Goal: Task Accomplishment & Management: Manage account settings

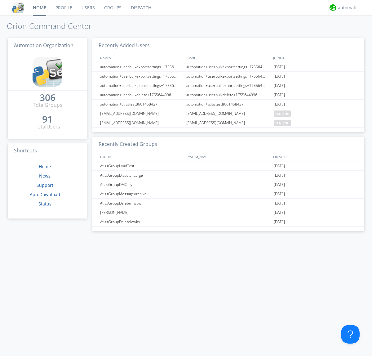
click at [88, 8] on link "Users" at bounding box center [88, 8] width 23 height 16
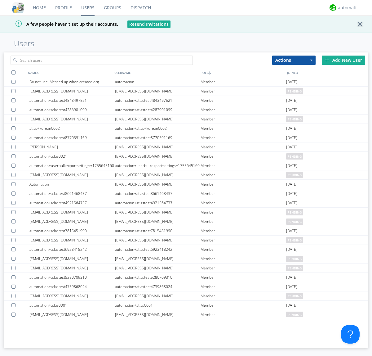
click at [344, 60] on div "Add New User" at bounding box center [343, 60] width 43 height 9
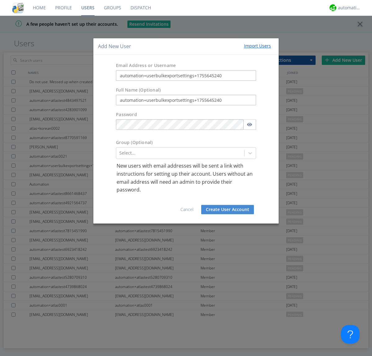
click at [228, 209] on button "Create User Account" at bounding box center [227, 209] width 53 height 9
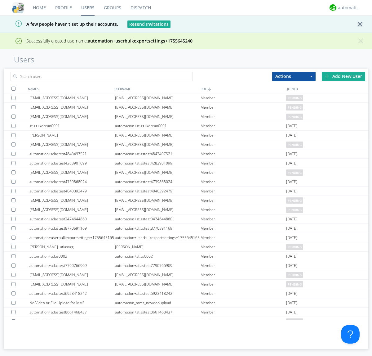
click at [344, 76] on div "Add New User" at bounding box center [343, 76] width 43 height 9
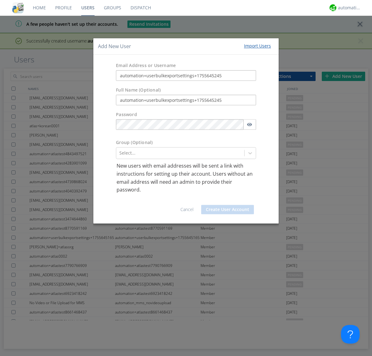
type input "automation+userbulkexportsettings+1755645245"
click at [228, 209] on button "Create User Account" at bounding box center [227, 209] width 53 height 9
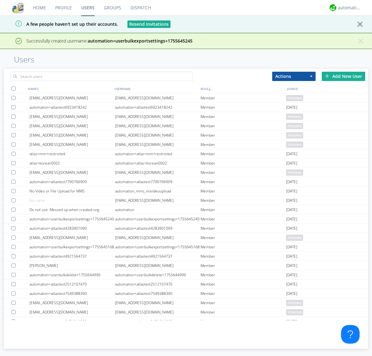
click at [344, 76] on div "Add New User" at bounding box center [343, 76] width 43 height 9
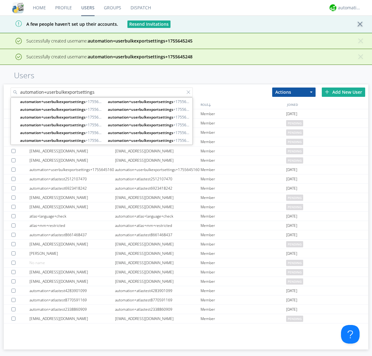
type input "automation+userbulkexportsettings"
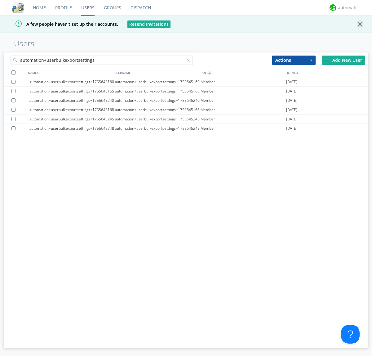
click at [13, 72] on div at bounding box center [13, 72] width 4 height 4
click at [294, 60] on button "Actions" at bounding box center [293, 60] width 43 height 9
click at [0, 0] on link "Export Users" at bounding box center [0, 0] width 0 height 0
click at [190, 61] on div at bounding box center [190, 61] width 6 height 6
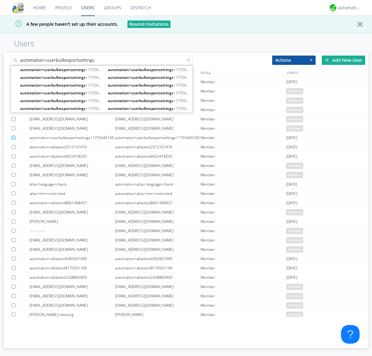
type input "automation+userbulkexportsettings"
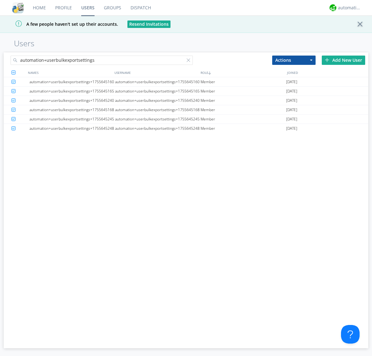
click at [294, 60] on button "Actions" at bounding box center [293, 60] width 43 height 9
click at [0, 0] on link "Delete User" at bounding box center [0, 0] width 0 height 0
